Goal: Task Accomplishment & Management: Use online tool/utility

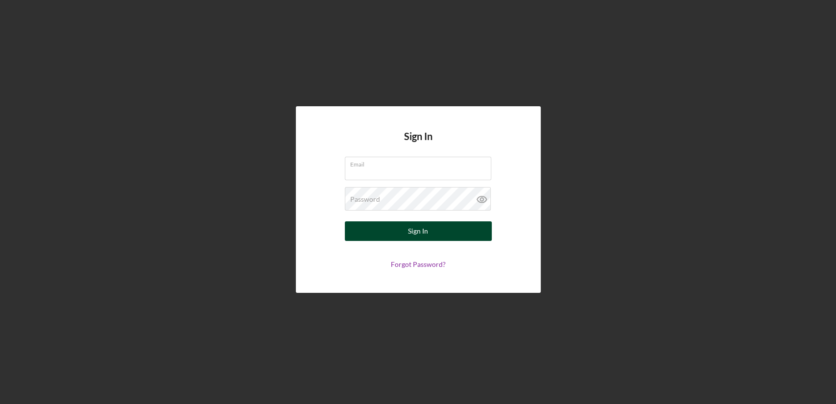
type input "[EMAIL_ADDRESS][DOMAIN_NAME]"
click at [417, 230] on div "Sign In" at bounding box center [418, 231] width 20 height 20
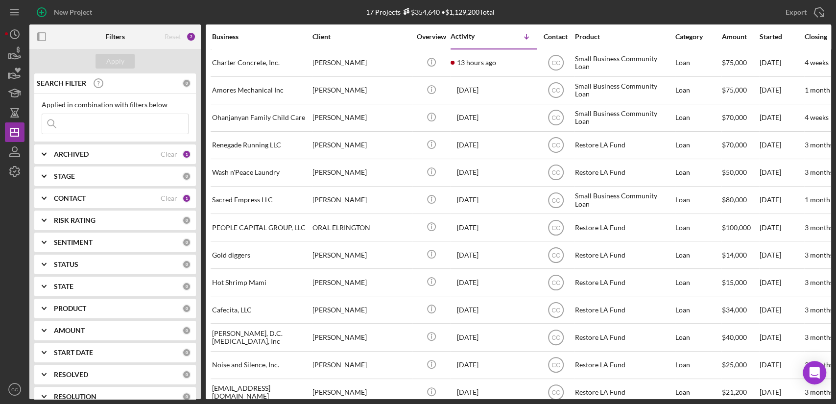
click at [546, 12] on div "17 Projects $354,640 • $1,129,200 Total" at bounding box center [430, 12] width 267 height 24
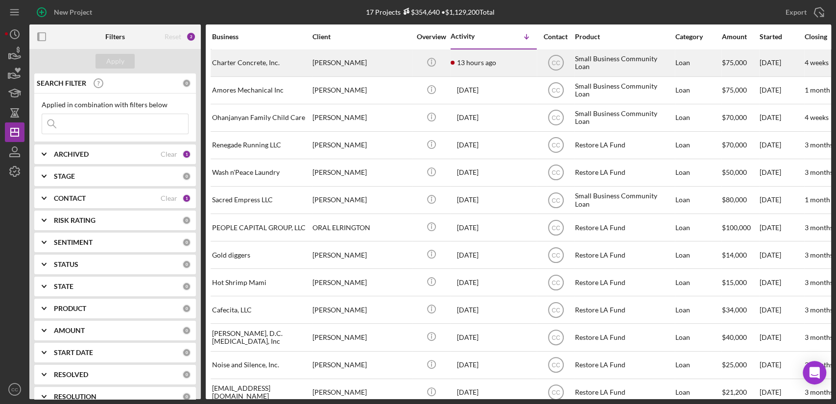
click at [384, 63] on div "Humberto Montiel" at bounding box center [361, 63] width 98 height 26
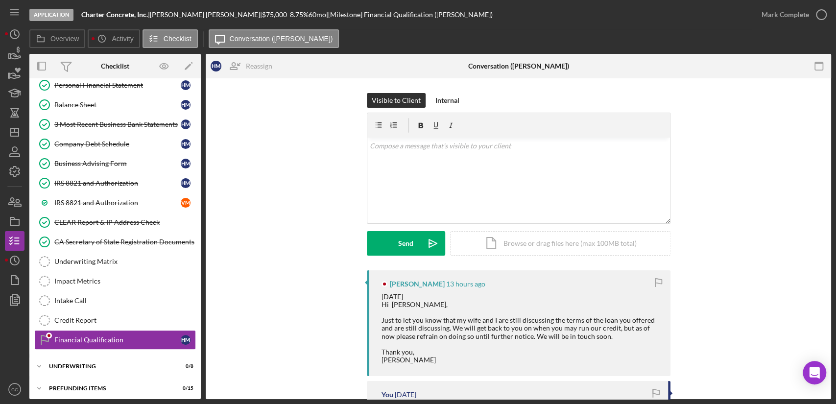
scroll to position [249, 0]
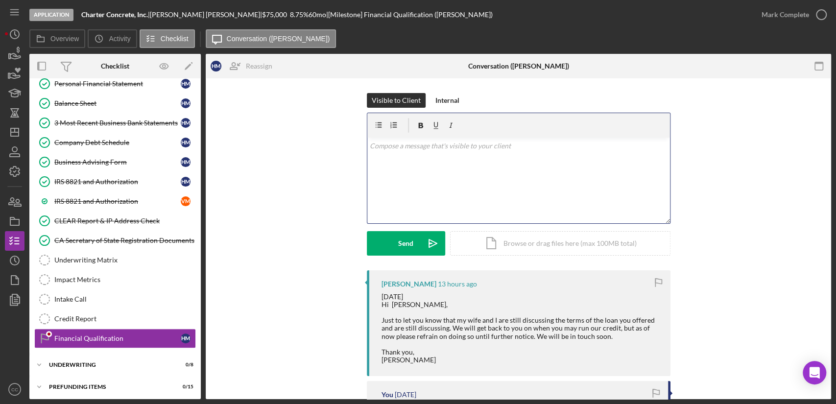
click at [499, 182] on div "v Color teal Color pink Remove color Add row above Add row below Add column bef…" at bounding box center [518, 181] width 303 height 86
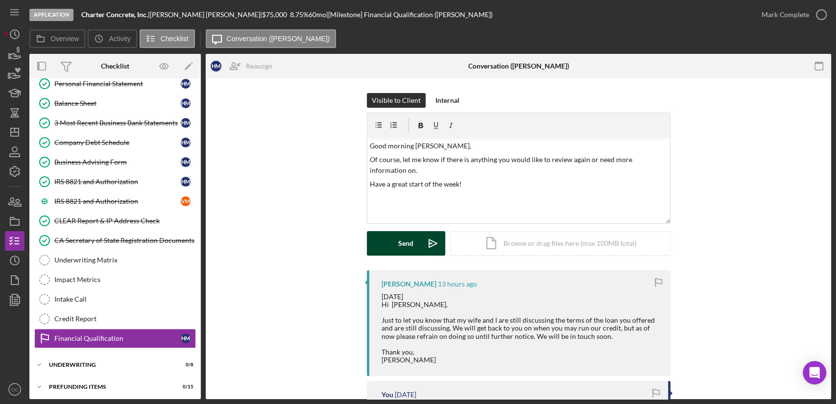
click at [413, 248] on button "Send Icon/icon-invite-send" at bounding box center [406, 243] width 78 height 24
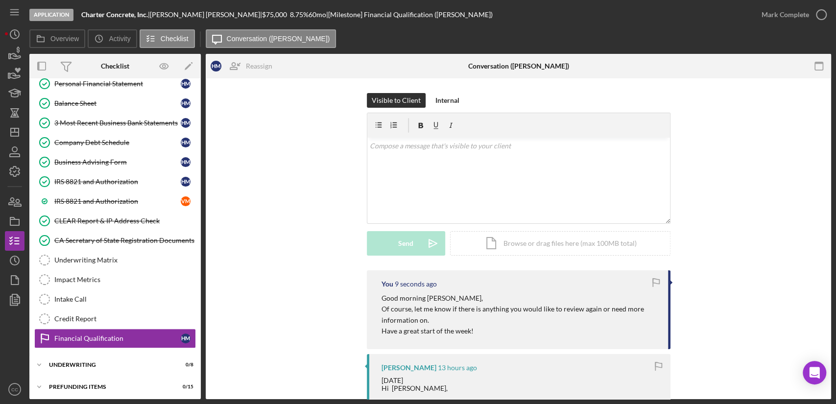
click at [332, 117] on div "Visible to Client Internal v Color teal Color pink Remove color Add row above A…" at bounding box center [518, 181] width 596 height 177
click at [708, 171] on div "Visible to Client Internal v Color teal Color pink Remove color Add row above A…" at bounding box center [518, 181] width 596 height 177
click at [11, 131] on polygon "button" at bounding box center [15, 132] width 8 height 8
